Goal: Task Accomplishment & Management: Manage account settings

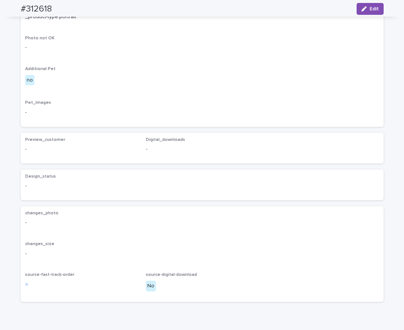
scroll to position [391, 0]
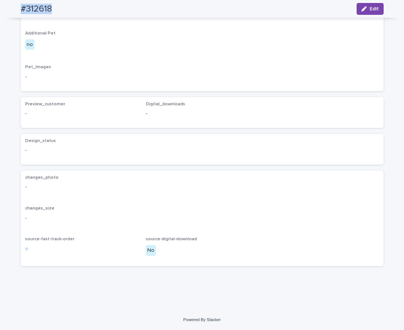
drag, startPoint x: 57, startPoint y: 9, endPoint x: 20, endPoint y: 3, distance: 37.5
click at [13, 11] on div "#312618 Edit" at bounding box center [202, 9] width 399 height 18
copy h2 "#312618"
click at [360, 12] on button "Edit" at bounding box center [370, 9] width 27 height 12
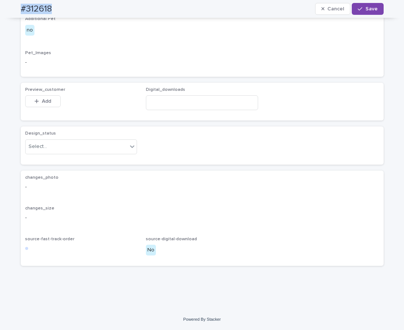
drag, startPoint x: 44, startPoint y: 120, endPoint x: 36, endPoint y: 135, distance: 16.6
click at [44, 104] on span "Add" at bounding box center [46, 101] width 9 height 5
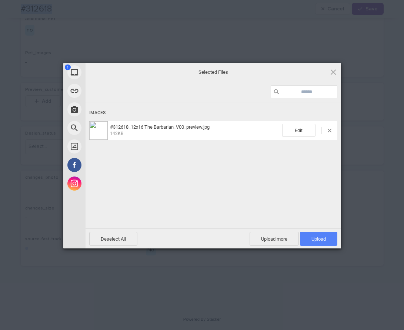
click at [314, 240] on span "Upload 1" at bounding box center [319, 239] width 14 height 6
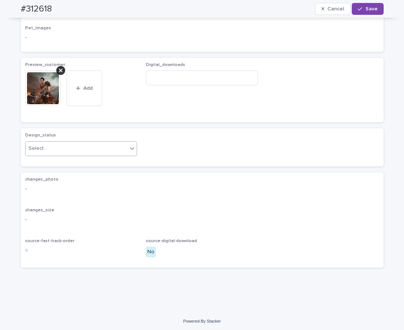
click at [117, 155] on div "Select..." at bounding box center [77, 148] width 102 height 12
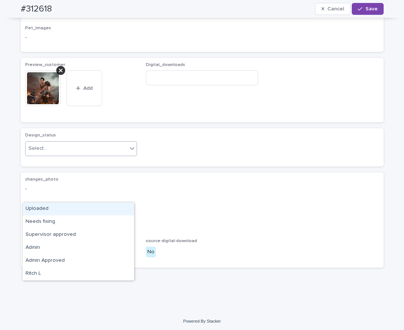
click at [113, 210] on div "Uploaded" at bounding box center [79, 208] width 112 height 13
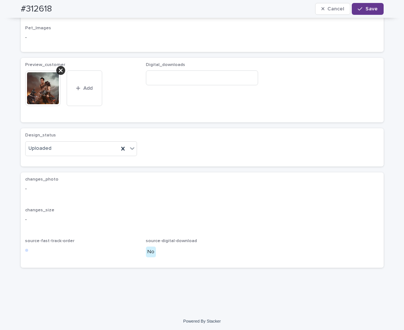
click at [369, 11] on span "Save" at bounding box center [372, 8] width 12 height 5
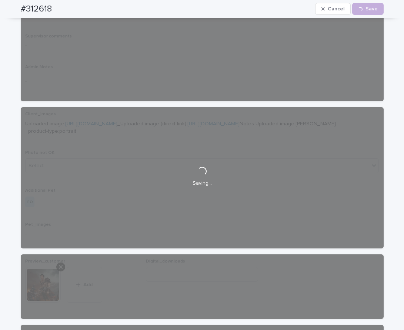
scroll to position [0, 0]
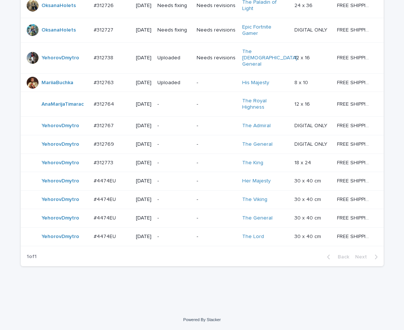
scroll to position [605, 0]
click at [198, 239] on td "-" at bounding box center [217, 236] width 46 height 19
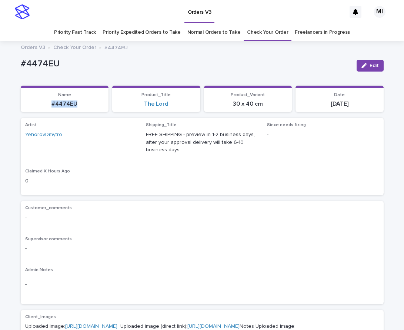
drag, startPoint x: 89, startPoint y: 107, endPoint x: 40, endPoint y: 104, distance: 49.8
click at [42, 104] on p "#4474EU" at bounding box center [64, 103] width 79 height 7
copy p "#4474EU"
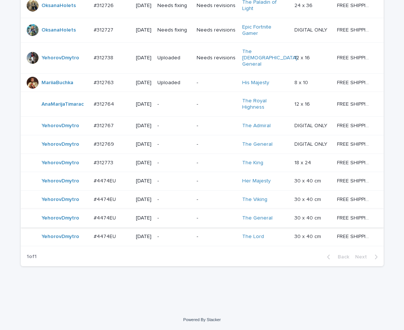
scroll to position [593, 0]
click at [202, 180] on td "-" at bounding box center [217, 181] width 46 height 19
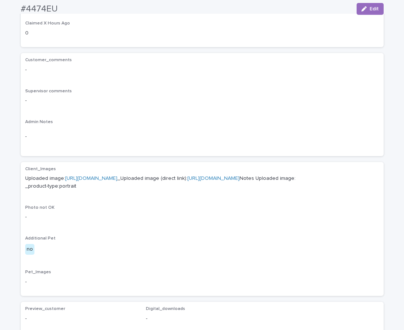
scroll to position [149, 0]
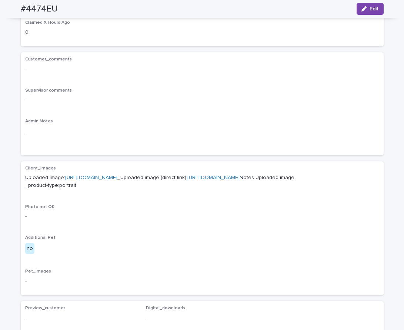
click at [117, 179] on link "https://cdn.shopify.com-uploadkit.app/s/files/1/0033/4807/0511/files/download.h…" at bounding box center [91, 177] width 52 height 5
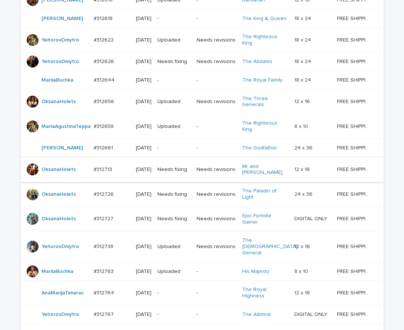
scroll to position [324, 0]
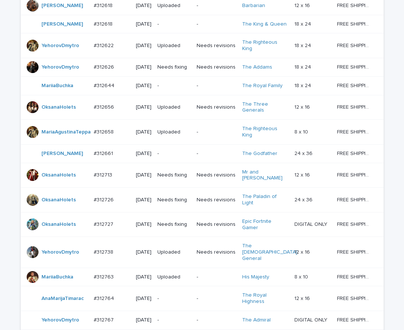
click at [209, 157] on p "-" at bounding box center [217, 153] width 40 height 6
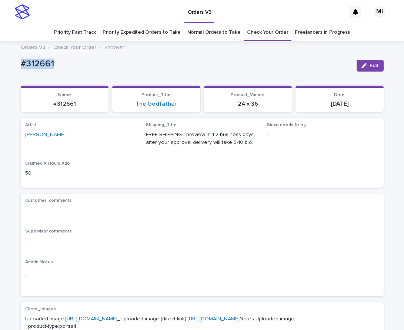
drag, startPoint x: 71, startPoint y: 66, endPoint x: 0, endPoint y: 64, distance: 70.8
copy p "#312661"
click at [285, 197] on div "Customer_comments - Supervisor comments - Admin Notes -" at bounding box center [202, 244] width 363 height 103
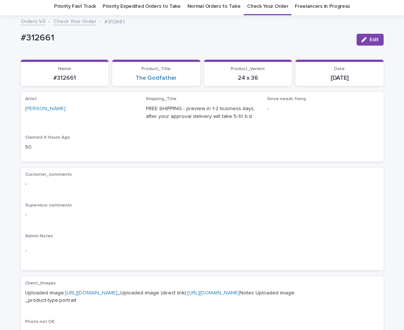
scroll to position [19, 0]
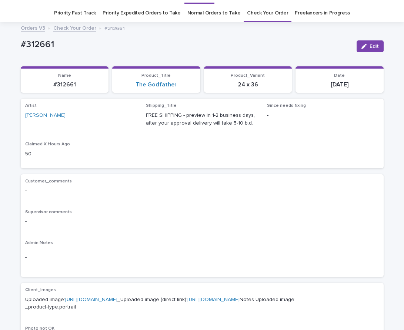
click at [250, 17] on link "Check Your Order" at bounding box center [267, 12] width 41 height 17
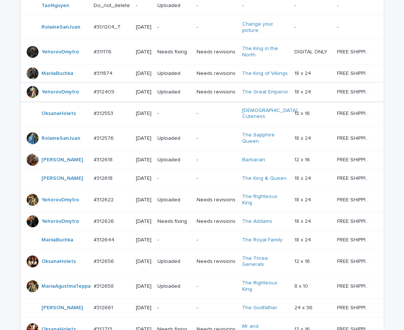
scroll to position [172, 0]
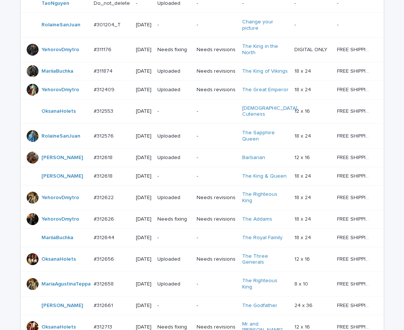
click at [192, 123] on td "-" at bounding box center [174, 111] width 39 height 25
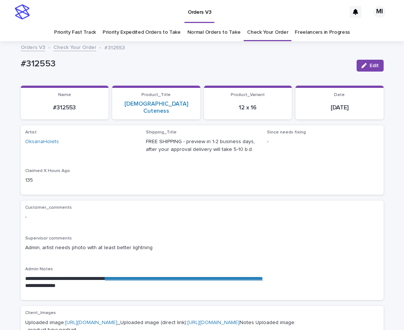
click at [192, 276] on link "**********" at bounding box center [184, 278] width 158 height 5
click at [116, 320] on link "https://cdn.shopify.com-uploadkit.app/s/files/1/0033/4807/0511/files/download.h…" at bounding box center [91, 322] width 52 height 5
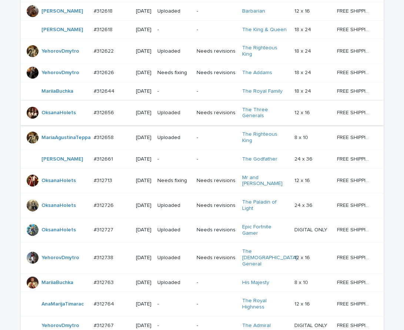
scroll to position [309, 0]
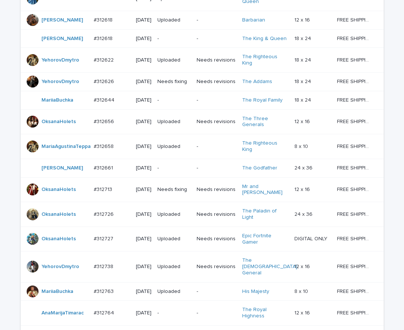
click at [193, 109] on td "-" at bounding box center [174, 100] width 39 height 19
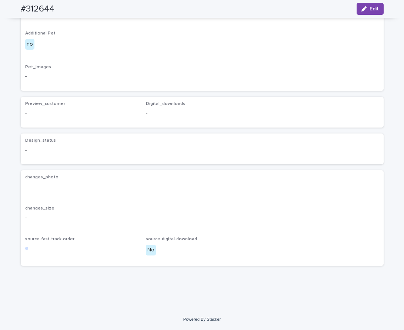
scroll to position [980, 0]
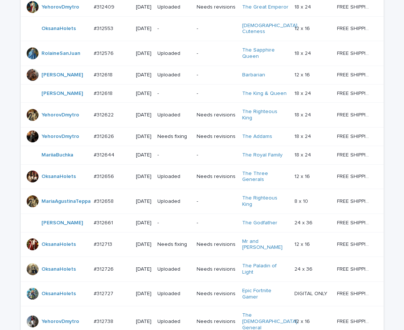
scroll to position [303, 0]
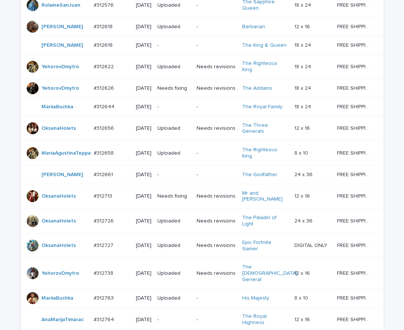
click at [199, 110] on p "-" at bounding box center [217, 107] width 40 height 6
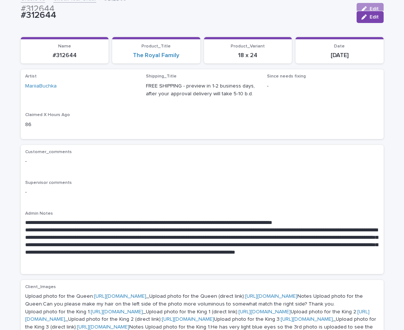
scroll to position [24, 0]
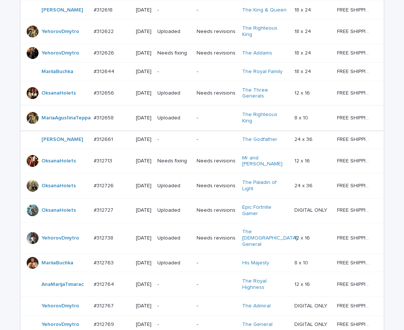
scroll to position [341, 0]
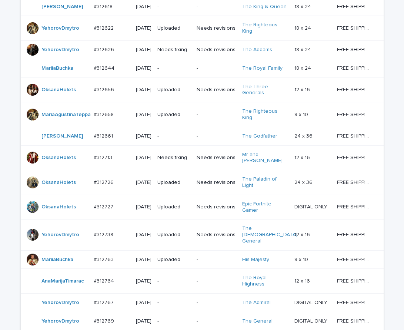
click at [197, 145] on td "-" at bounding box center [217, 136] width 46 height 19
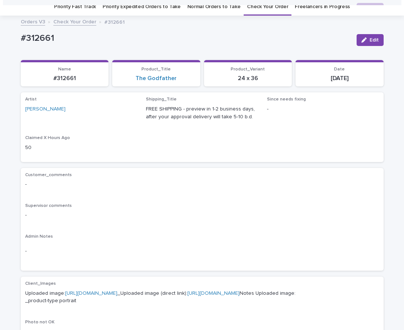
scroll to position [24, 0]
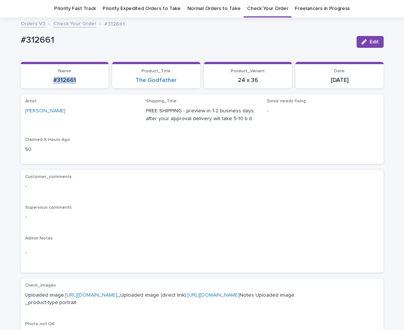
drag, startPoint x: 84, startPoint y: 86, endPoint x: 22, endPoint y: 75, distance: 63.2
click at [33, 81] on section "Name #312661" at bounding box center [65, 75] width 88 height 27
copy p "#312661"
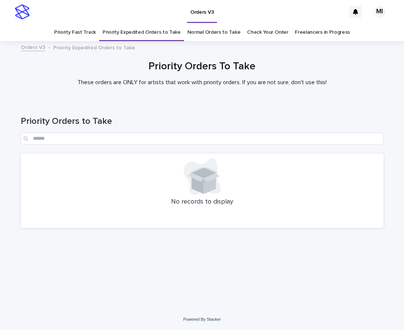
click at [92, 34] on link "Priority Fast Track" at bounding box center [75, 32] width 42 height 17
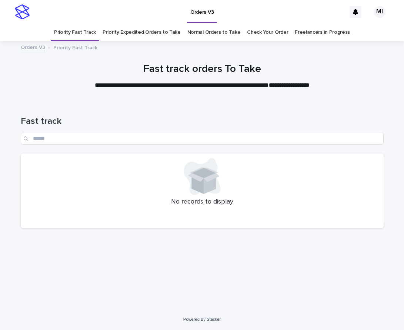
click at [208, 35] on link "Normal Orders to Take" at bounding box center [213, 32] width 53 height 17
